Goal: Information Seeking & Learning: Understand process/instructions

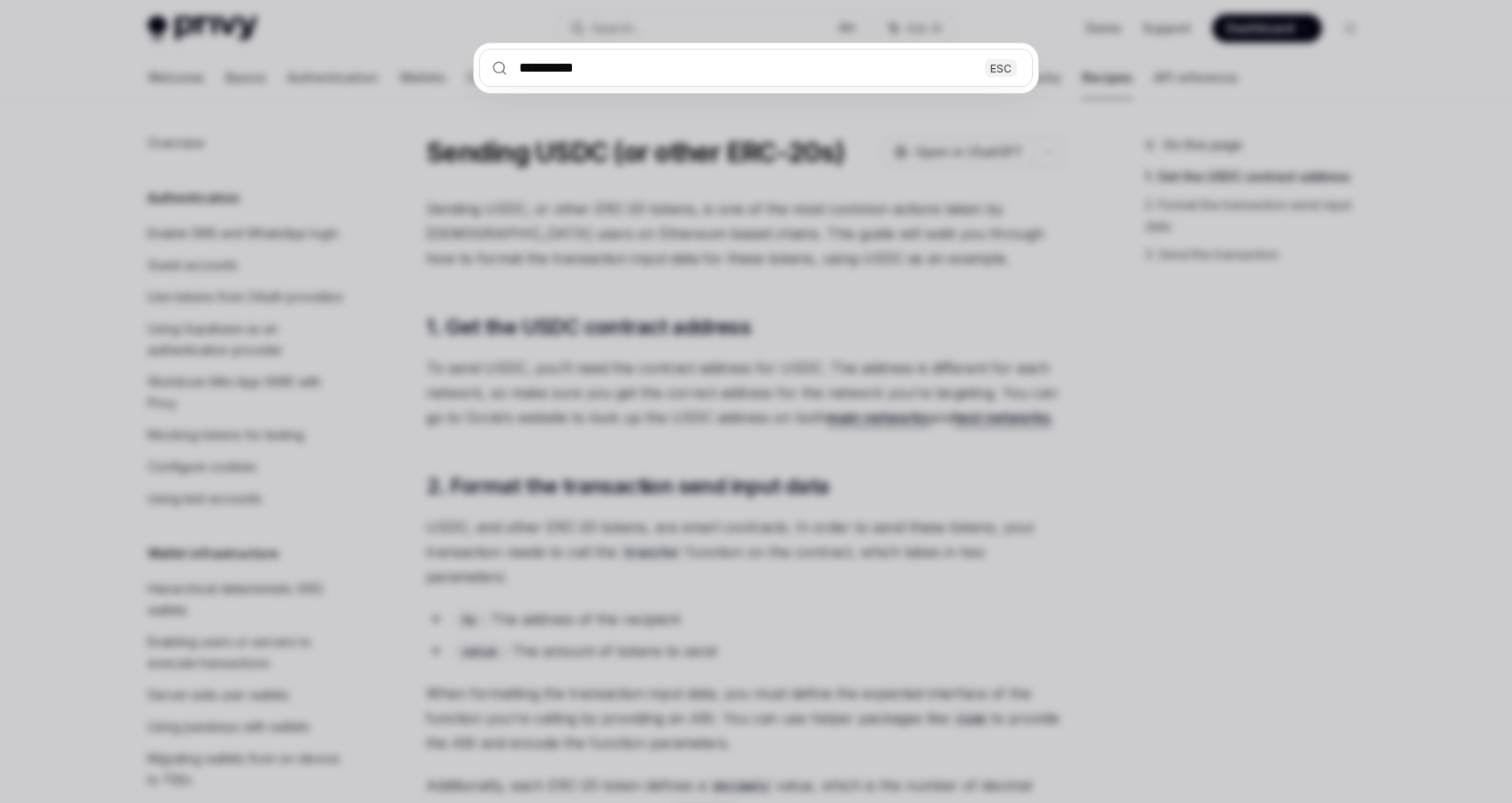
scroll to position [279, 0]
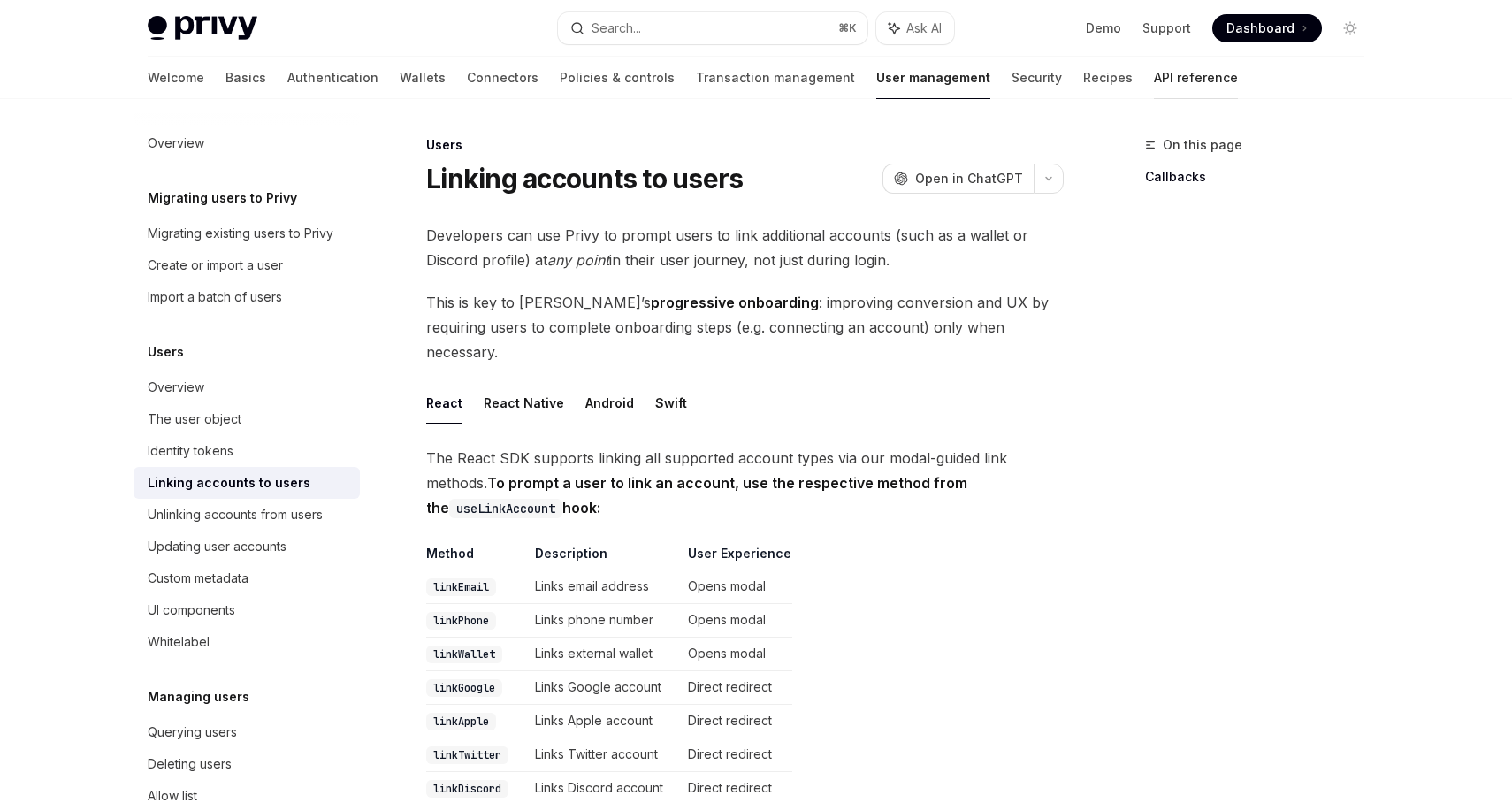
click at [1154, 71] on link "API reference" at bounding box center [1195, 77] width 84 height 42
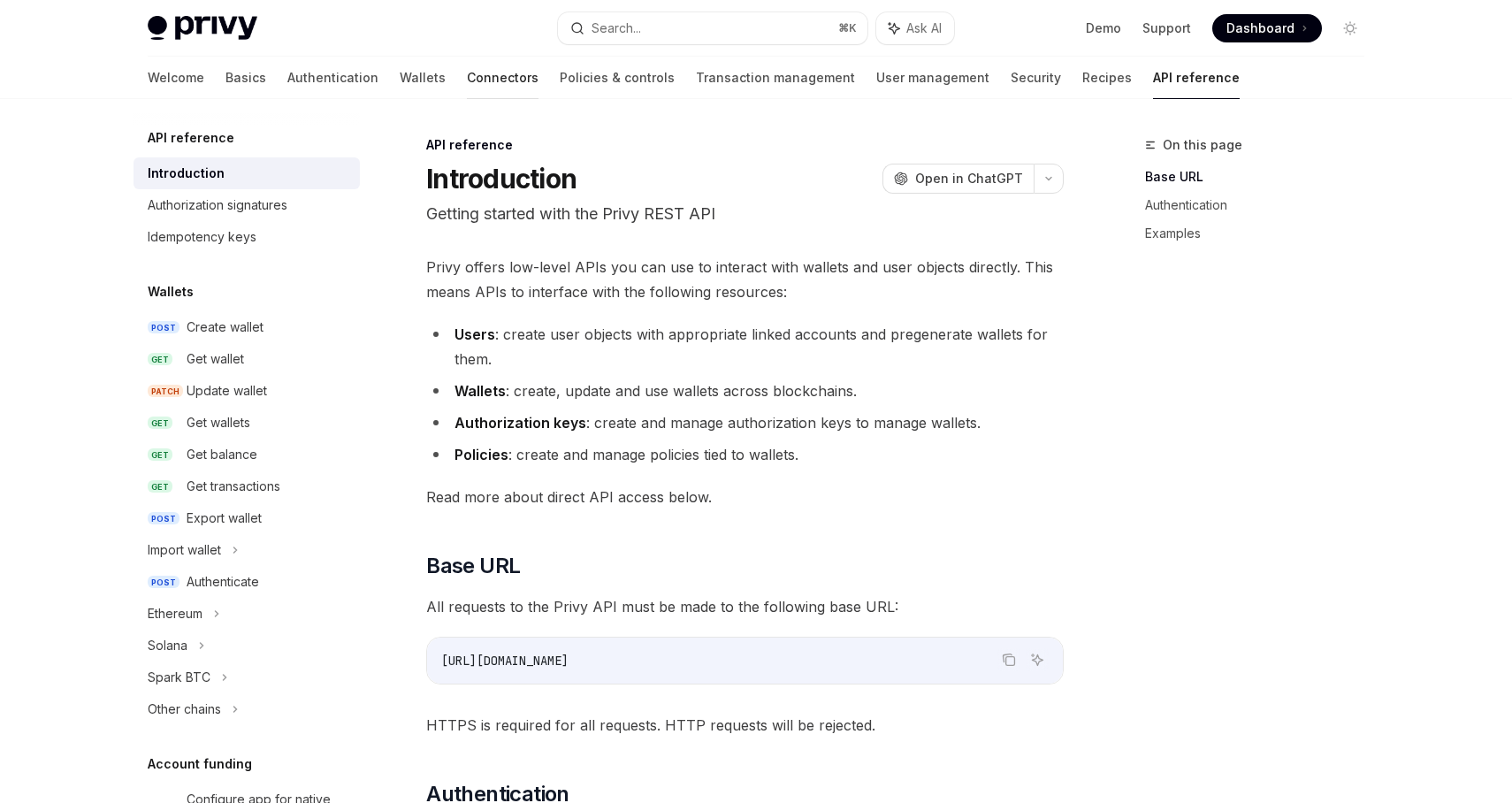
click at [467, 75] on link "Connectors" at bounding box center [503, 77] width 71 height 42
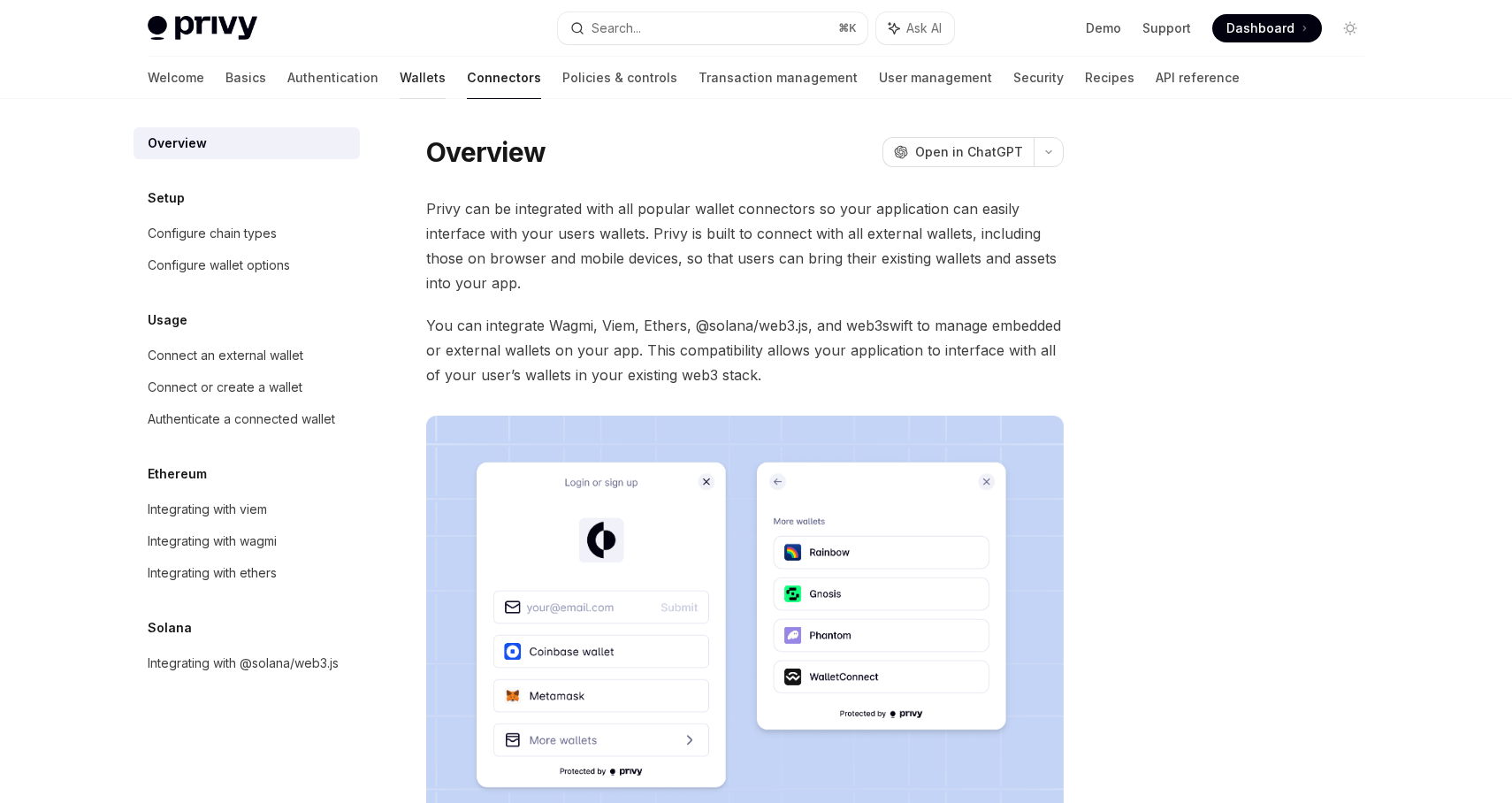
click at [399, 71] on link "Wallets" at bounding box center [422, 77] width 46 height 42
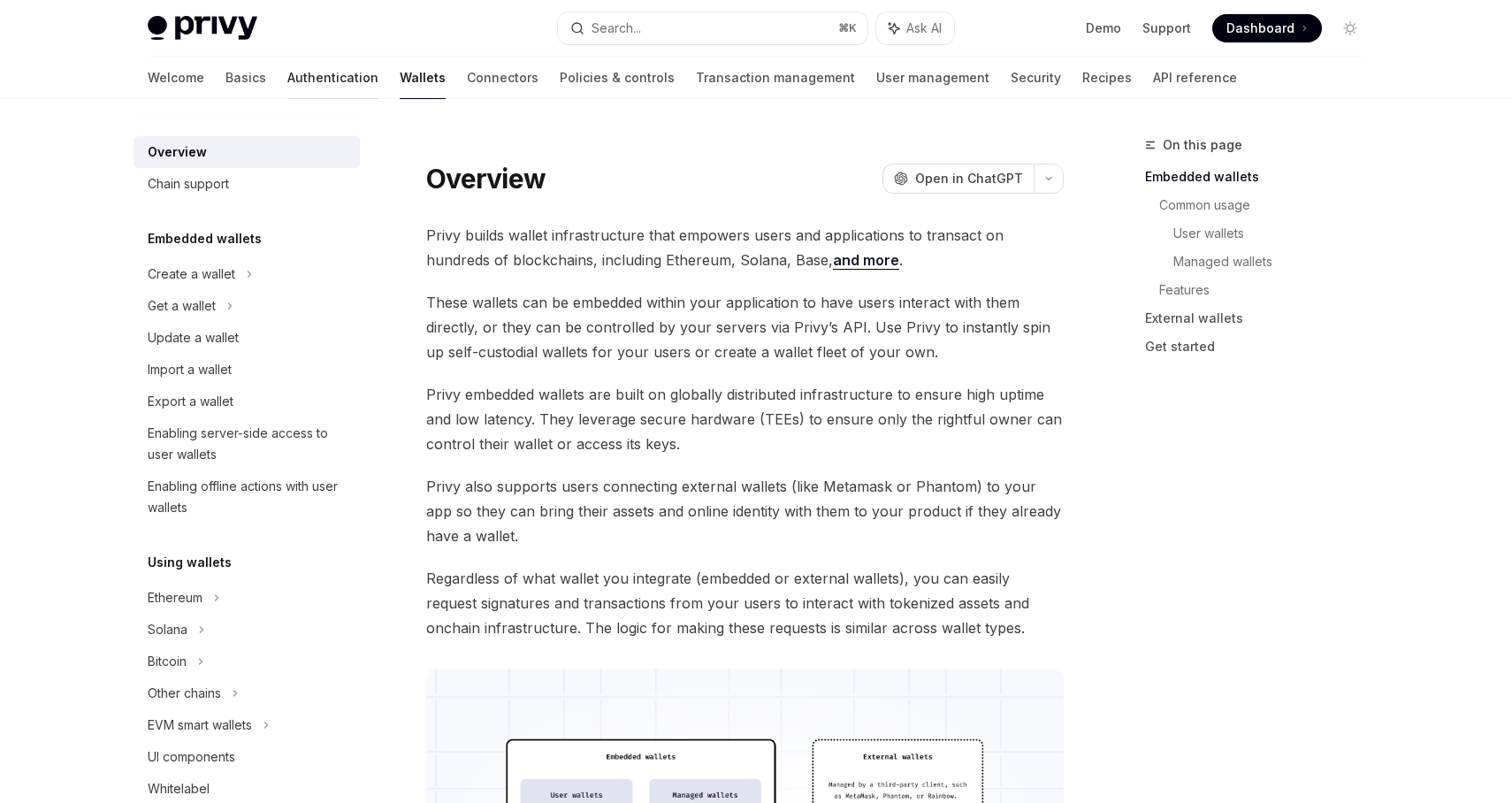
click at [288, 73] on link "Authentication" at bounding box center [333, 77] width 91 height 42
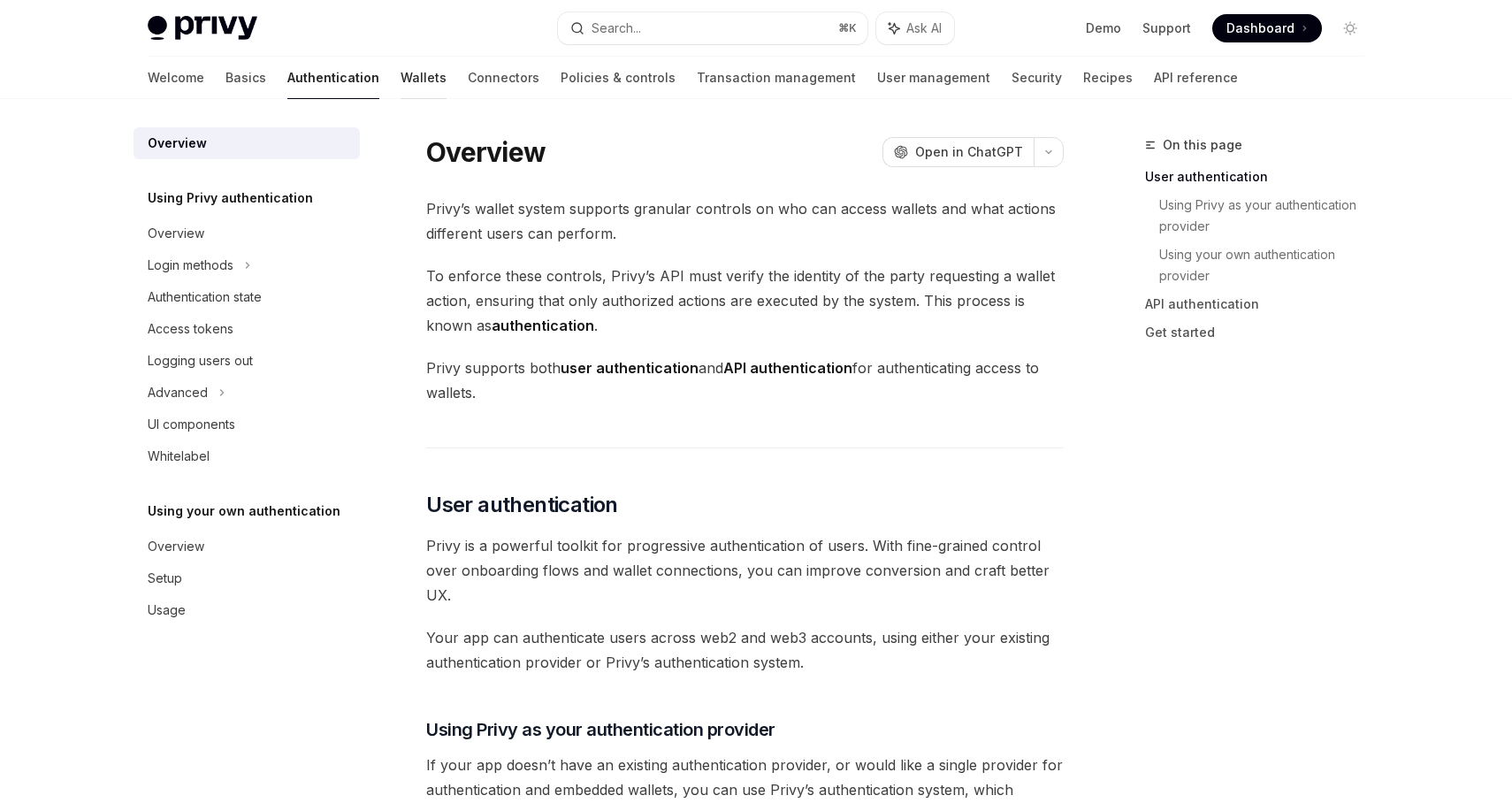
click at [400, 69] on link "Wallets" at bounding box center [423, 77] width 46 height 42
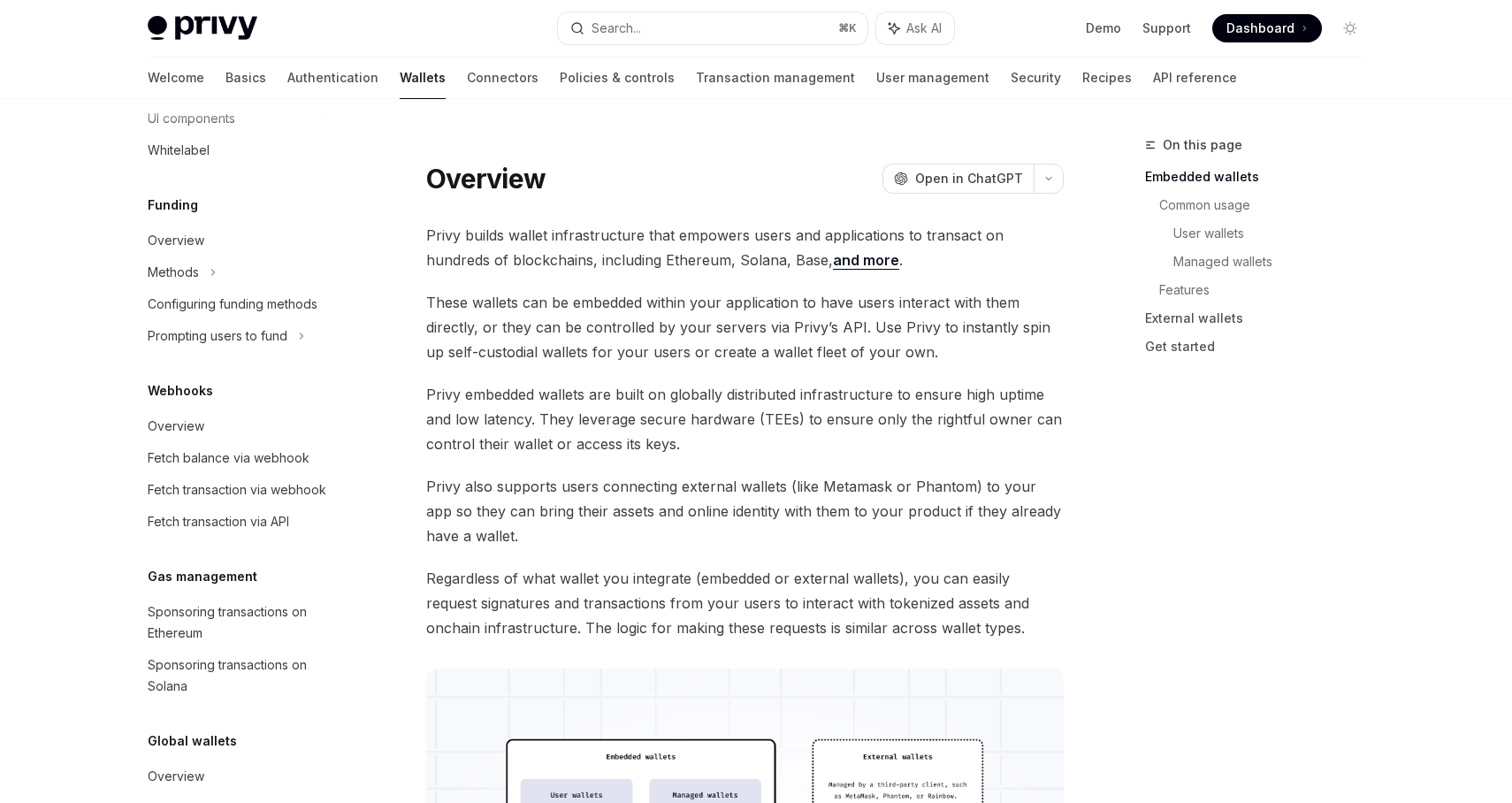
scroll to position [648, 0]
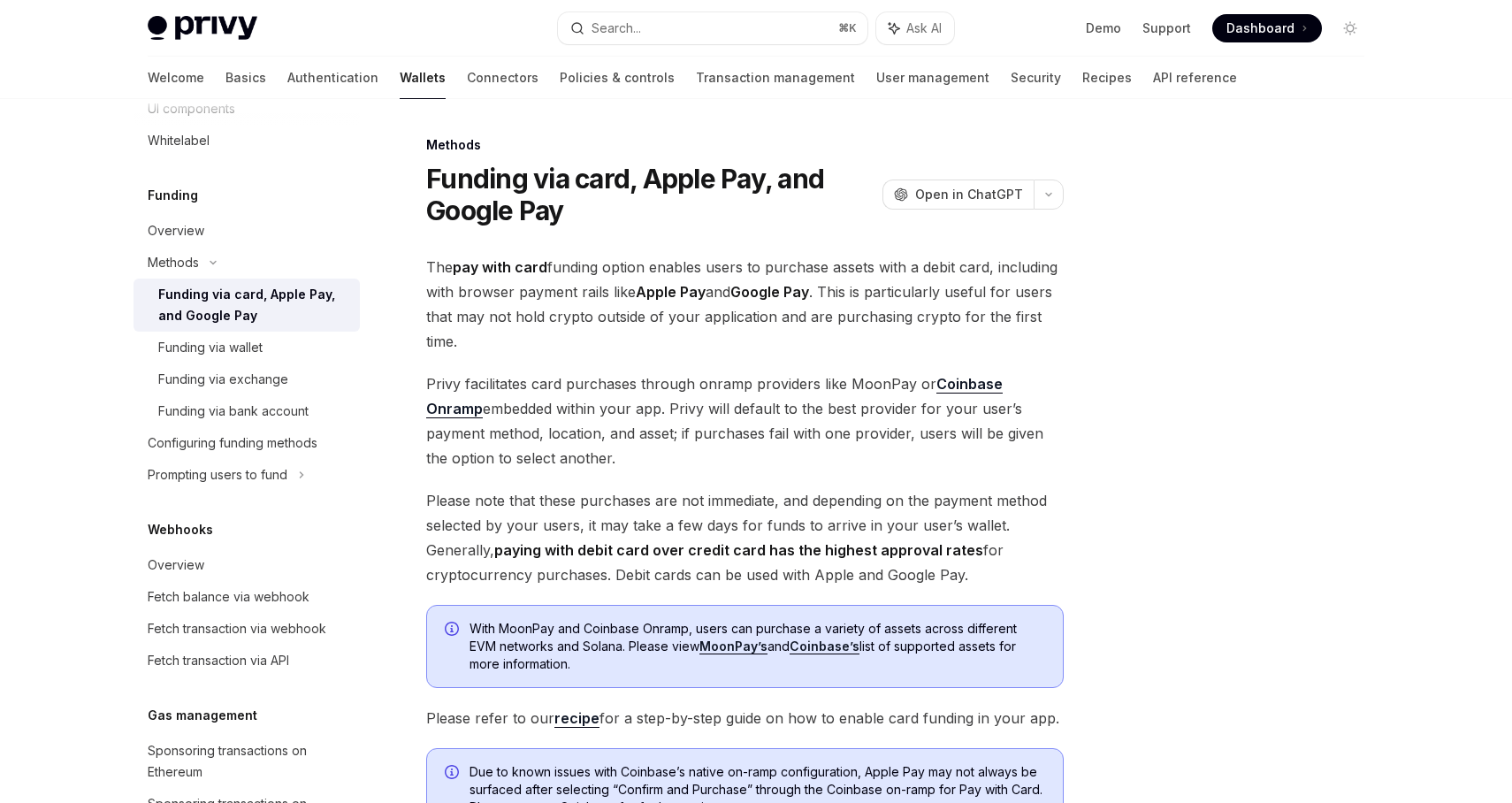
scroll to position [875, 0]
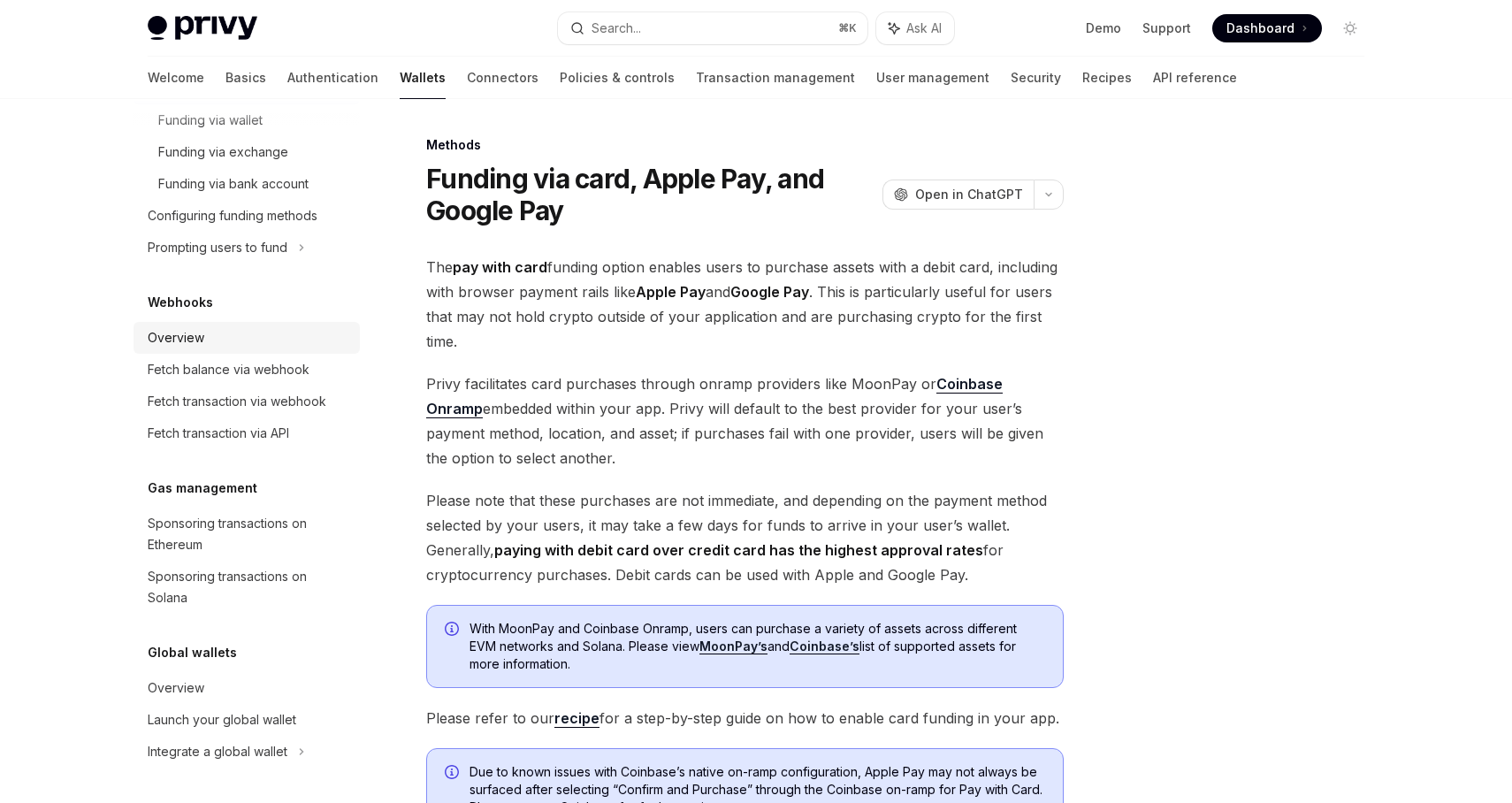
click at [204, 338] on div "Overview" at bounding box center [248, 337] width 202 height 22
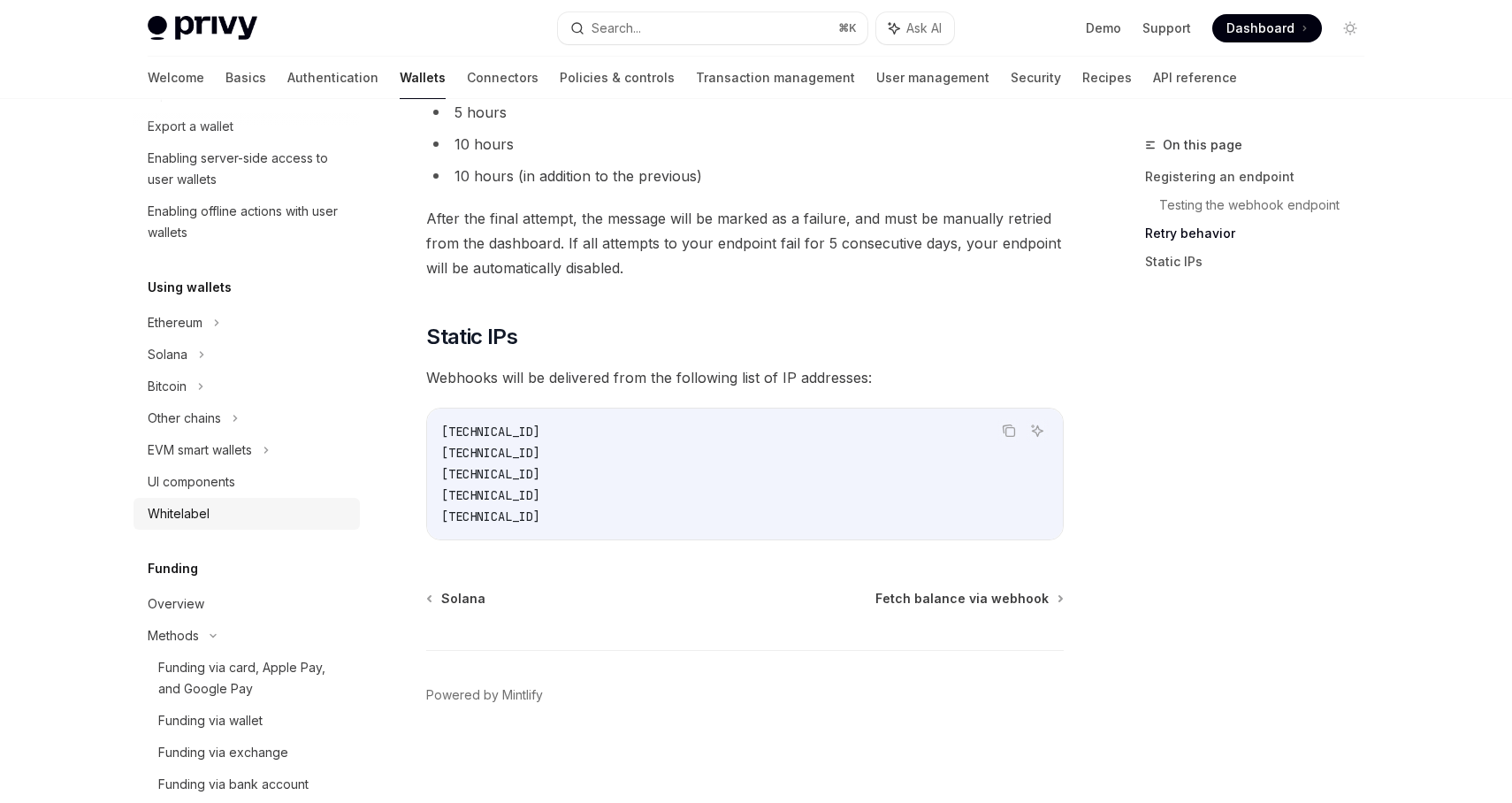
scroll to position [254, 0]
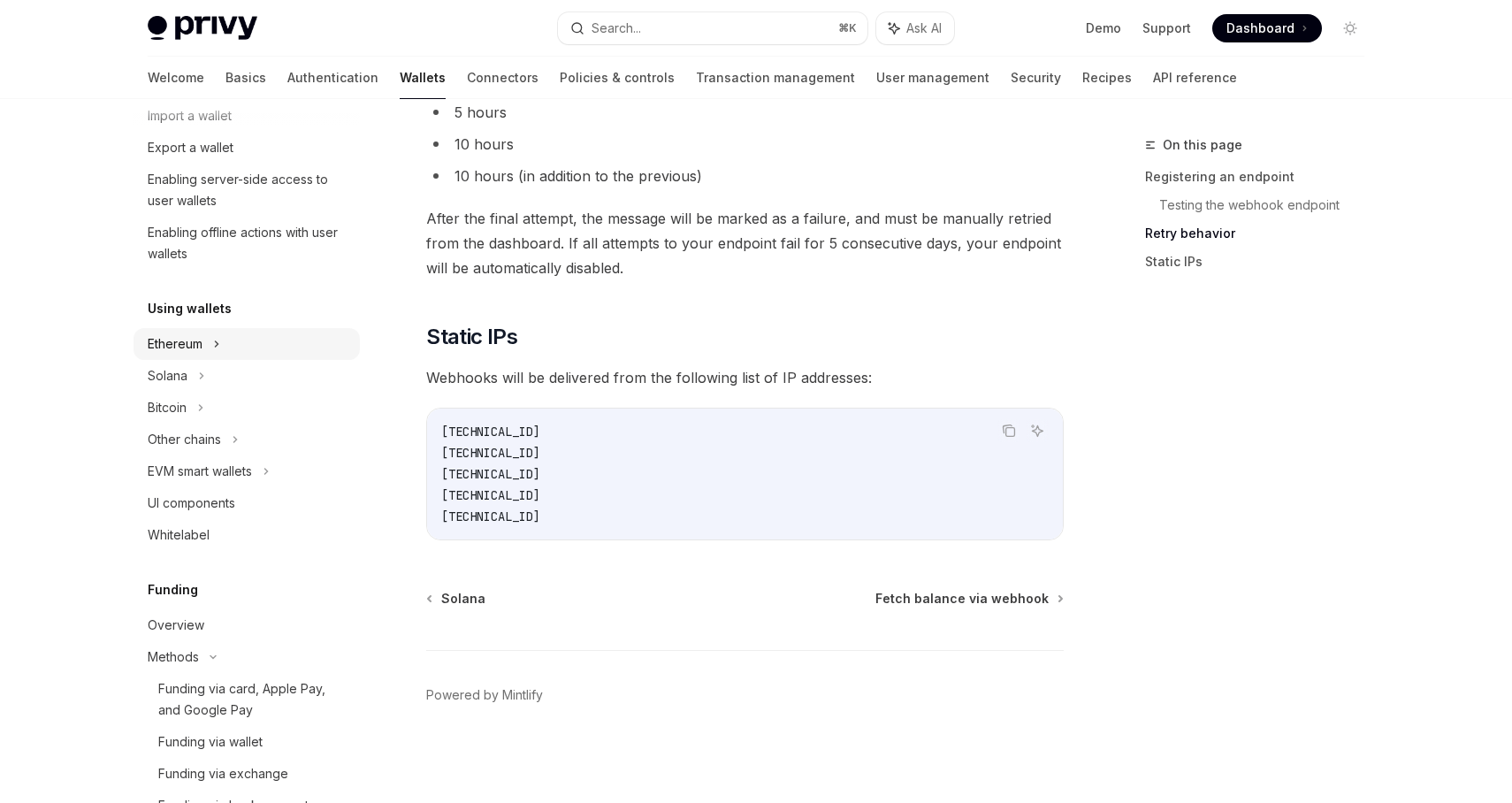
click at [247, 37] on div "Ethereum" at bounding box center [246, 21] width 226 height 32
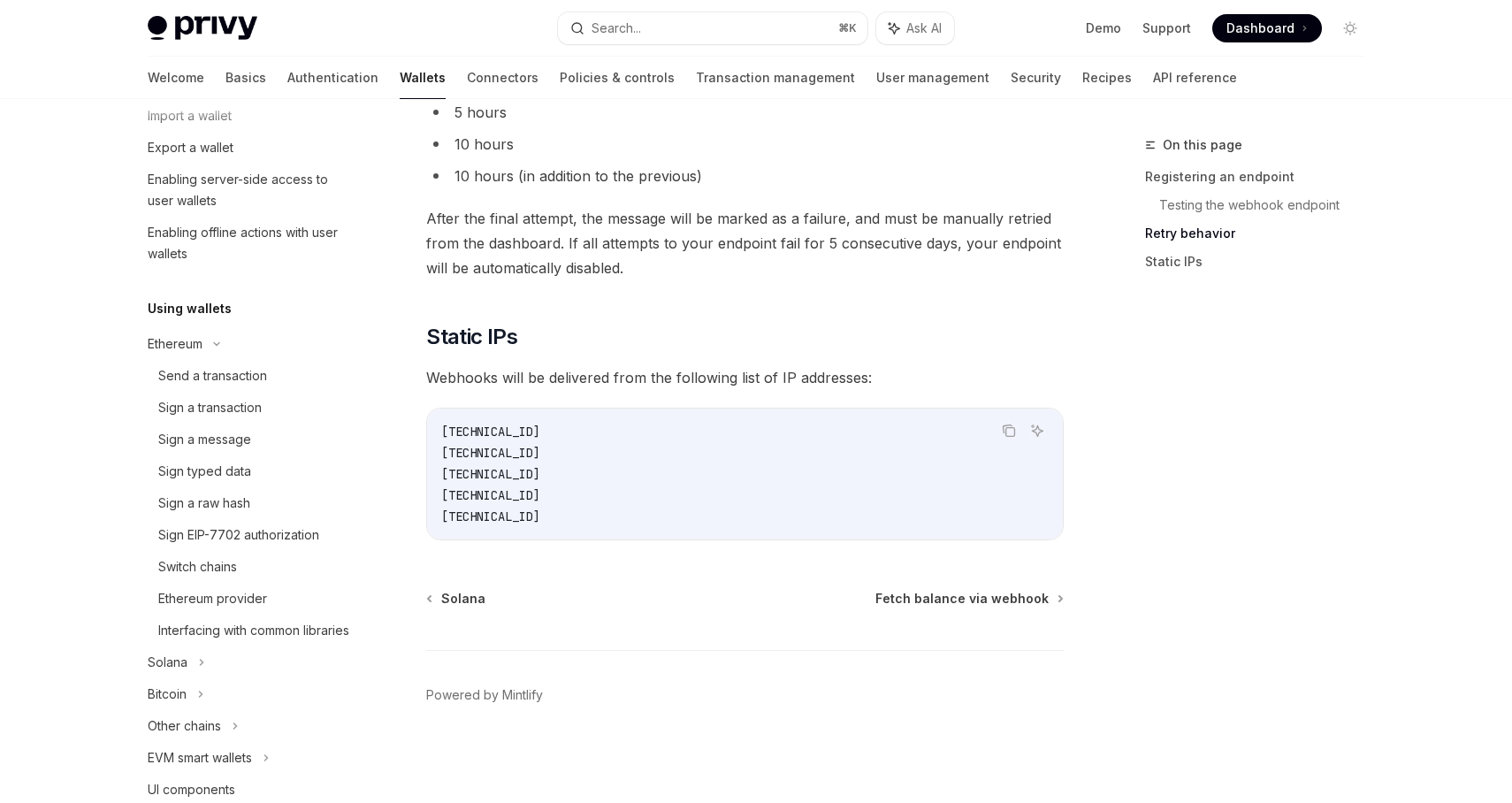
type textarea "*"
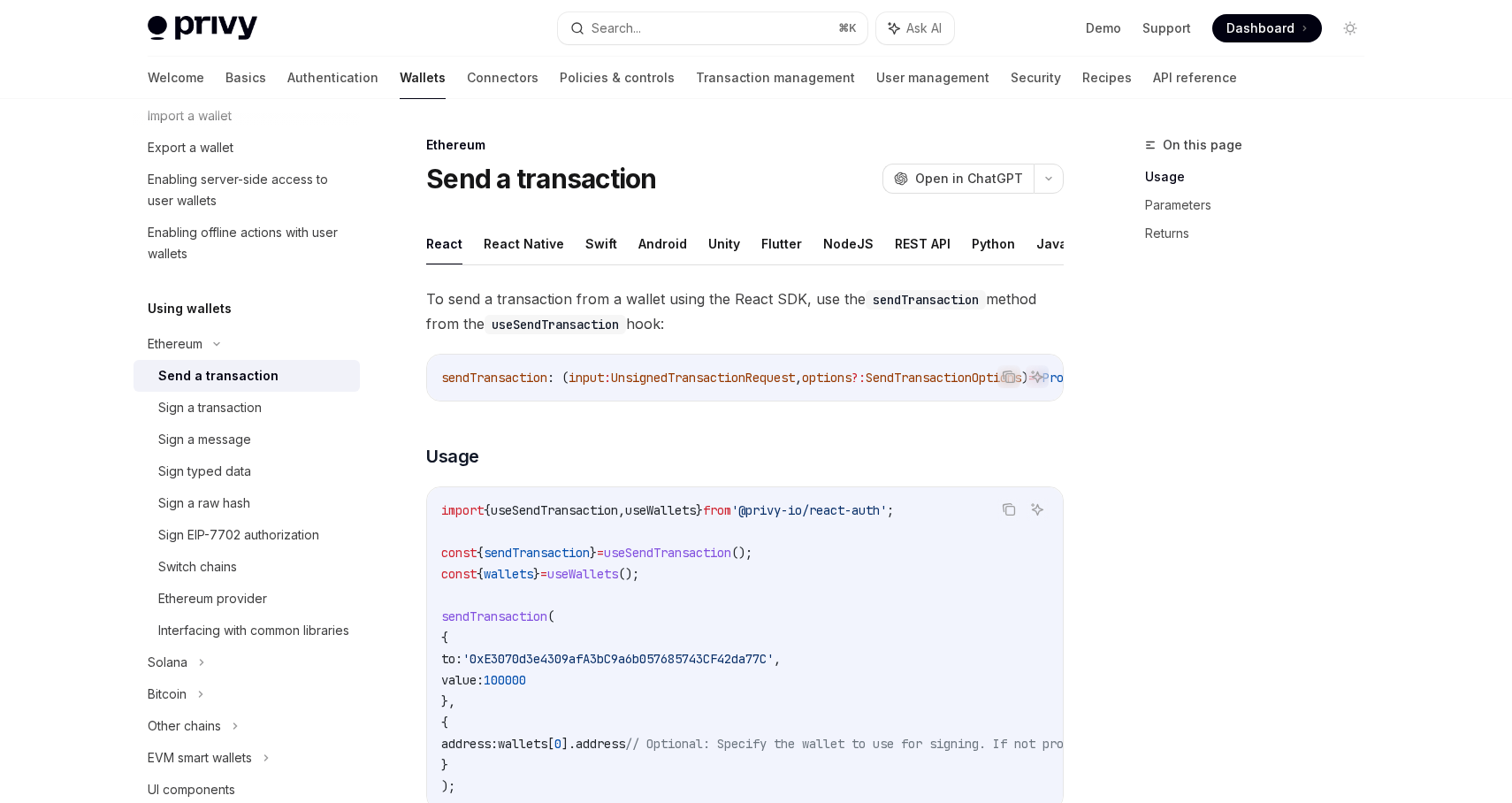
scroll to position [38, 0]
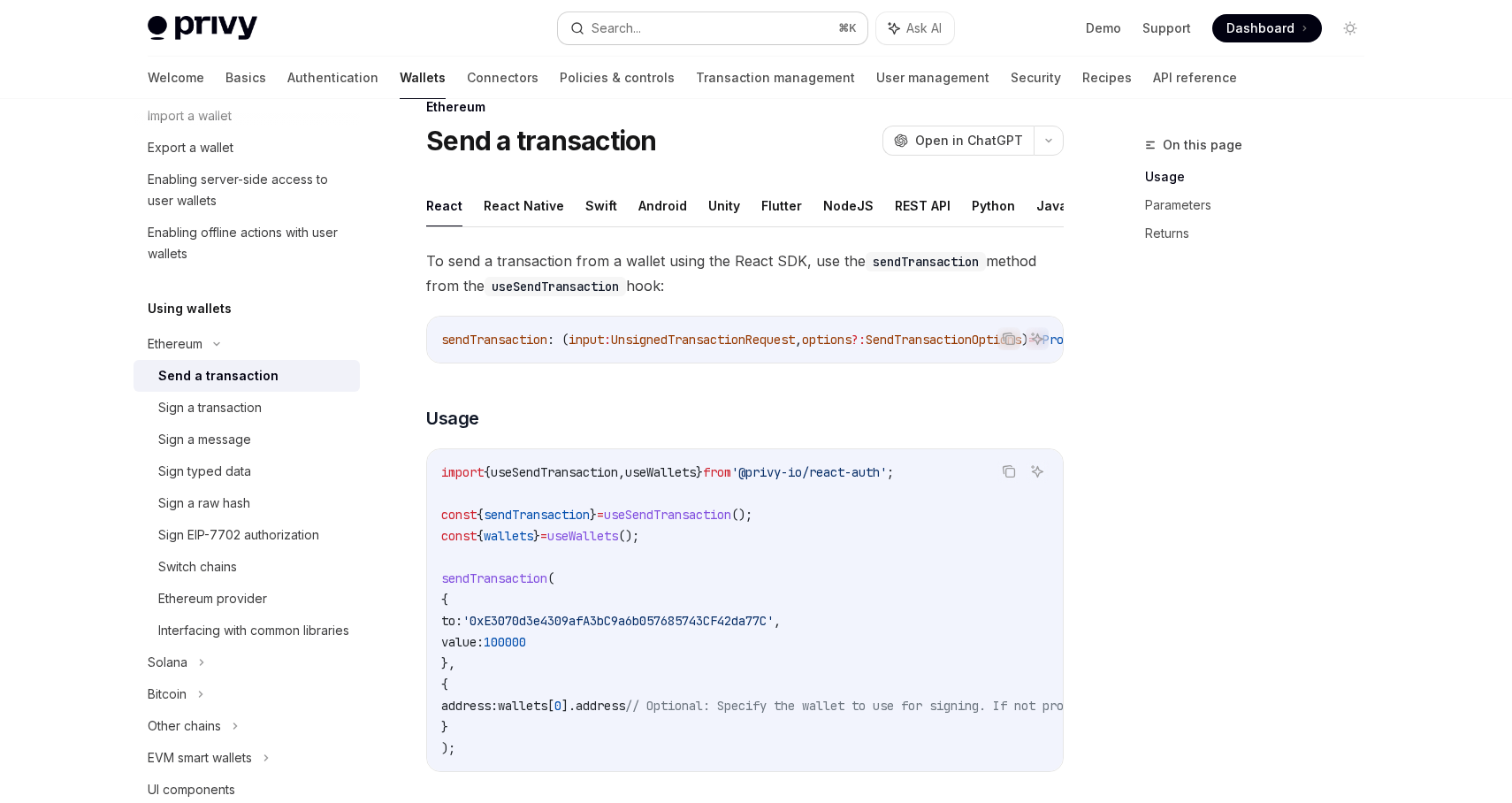
click at [647, 32] on button "Search... ⌘ K" at bounding box center [712, 28] width 309 height 32
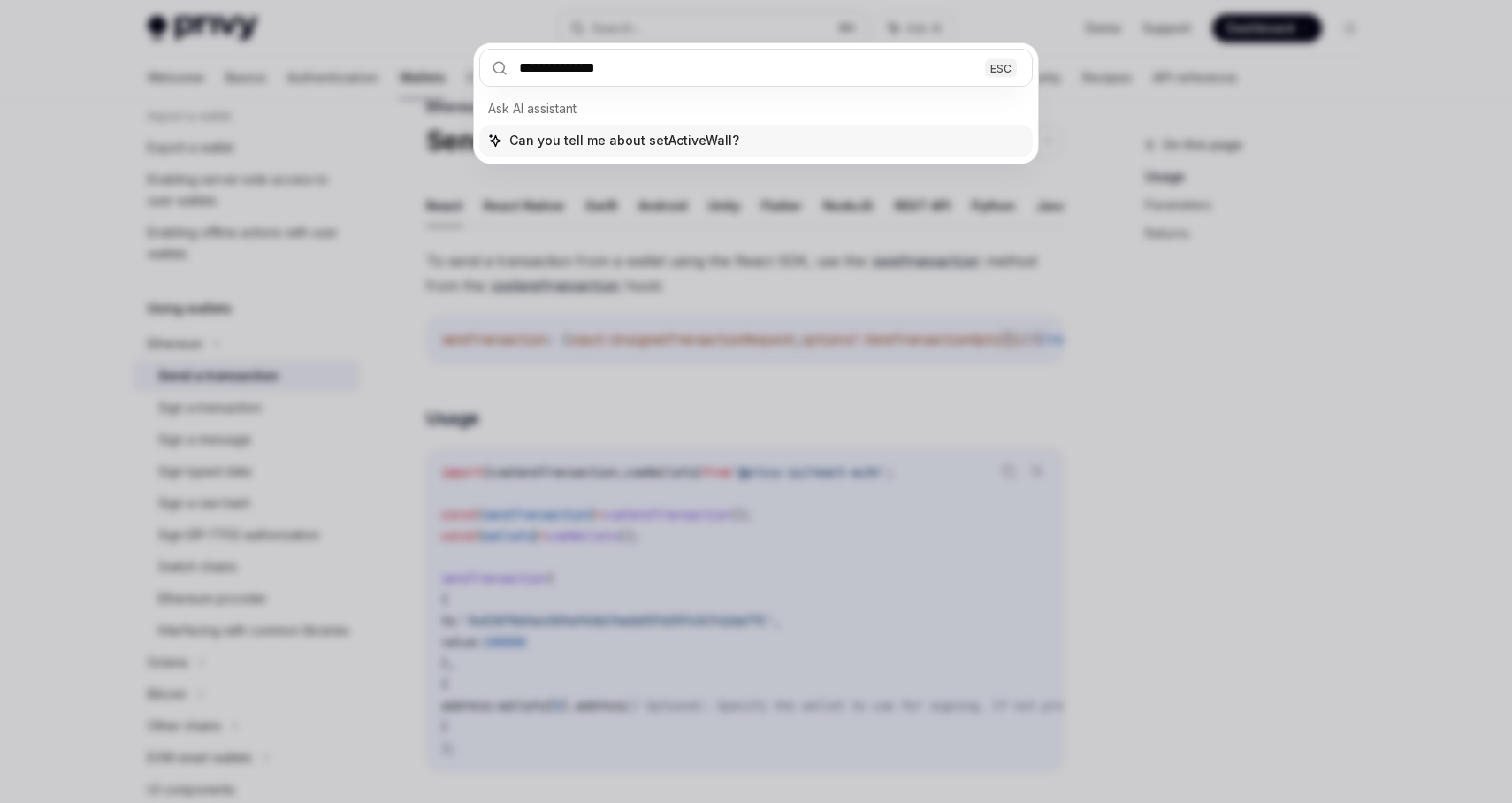
type input "**********"
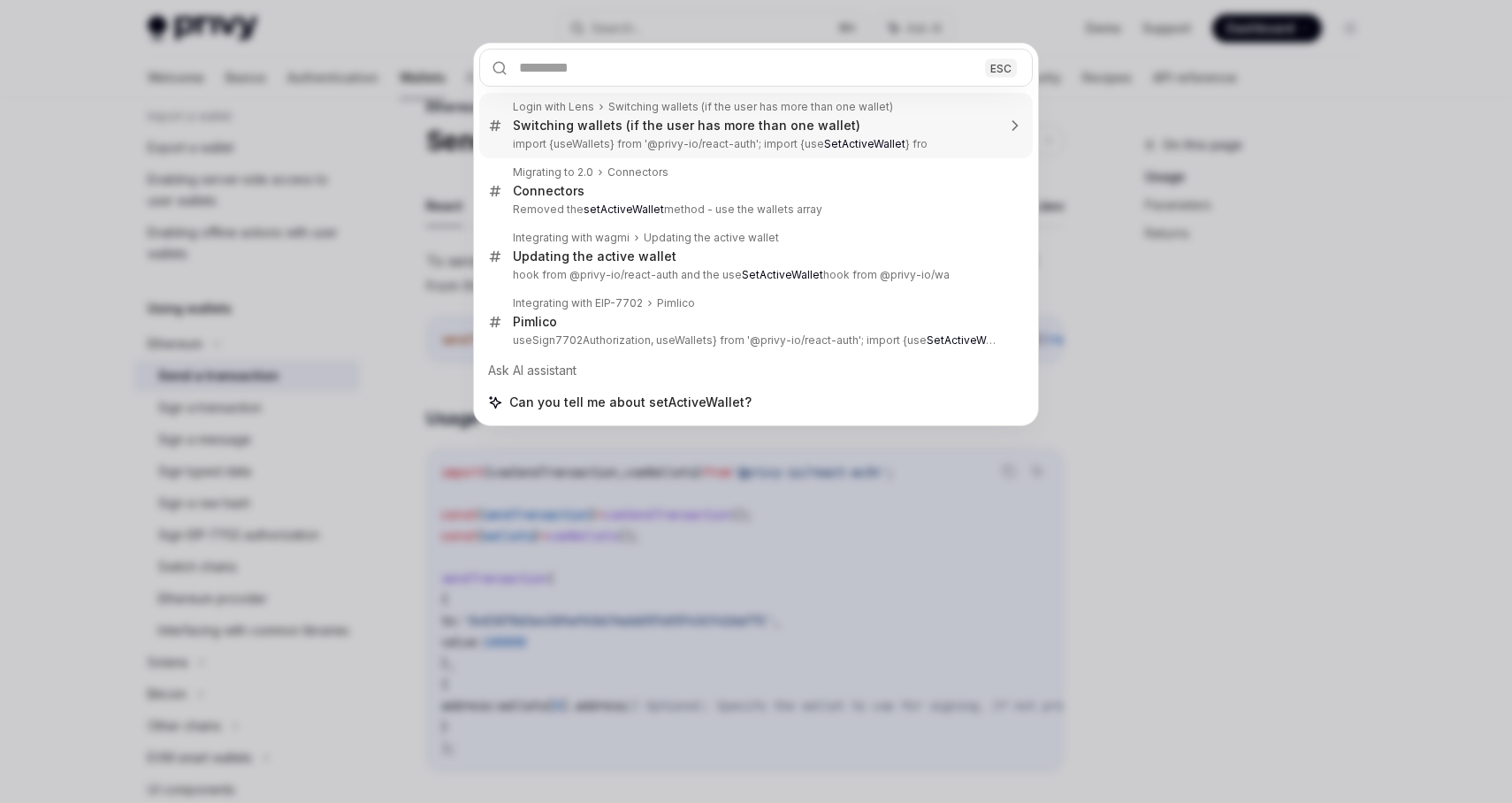
type textarea "*"
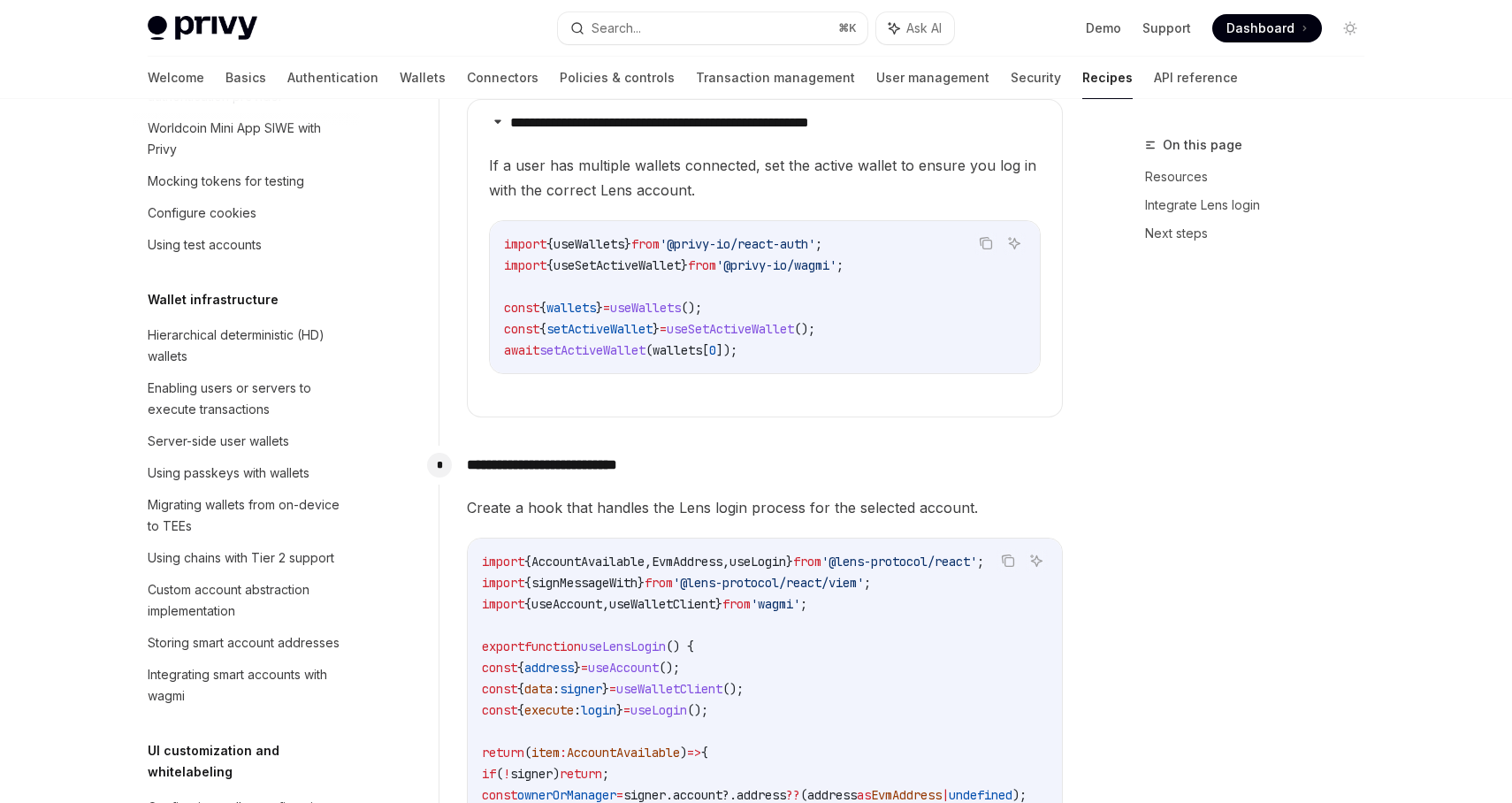
scroll to position [2010, 0]
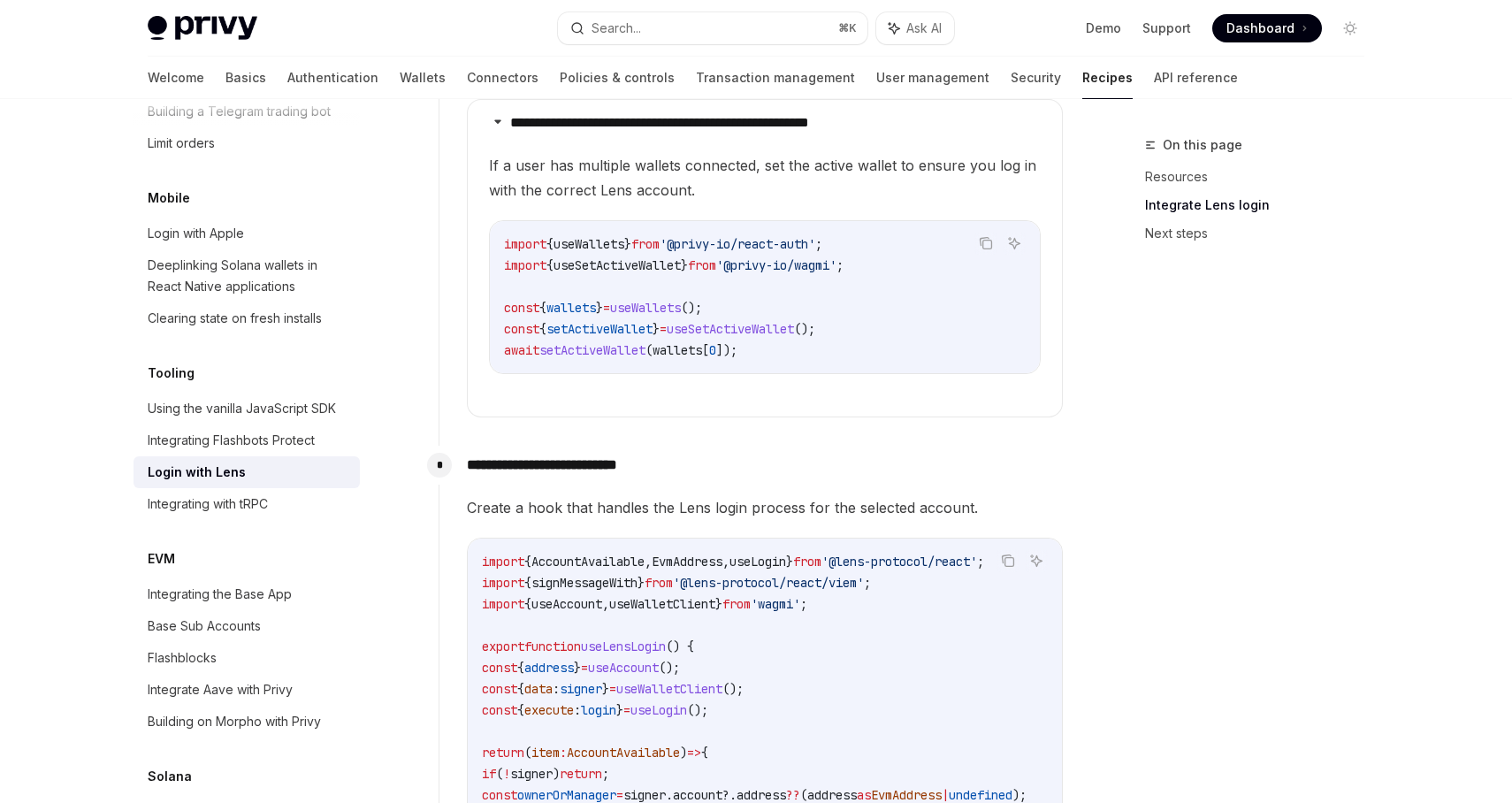
click at [787, 332] on code "import { useWallets } from '@privy-io/react-auth' ; import { useSetActiveWallet…" at bounding box center [764, 297] width 522 height 128
copy code "const { setActiveWallet } = useSetActiveWallet ();"
